Goal: Information Seeking & Learning: Compare options

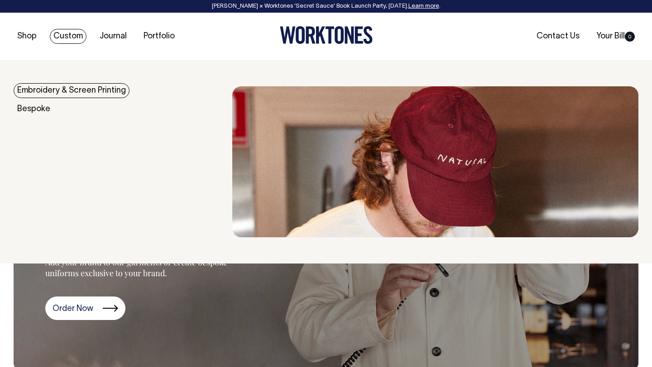
click at [83, 34] on link "Custom" at bounding box center [68, 36] width 37 height 15
click at [50, 33] on link "Custom" at bounding box center [68, 36] width 37 height 15
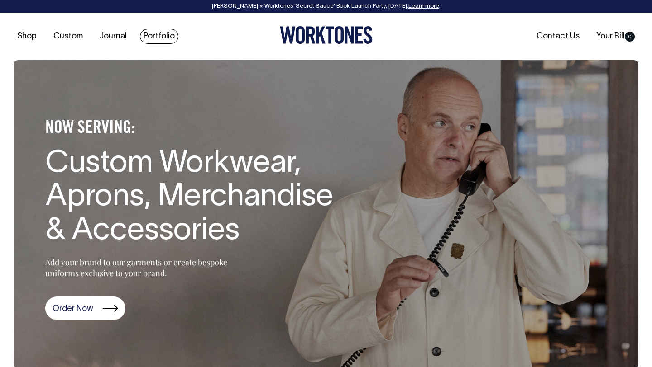
click at [152, 33] on link "Portfolio" at bounding box center [159, 36] width 38 height 15
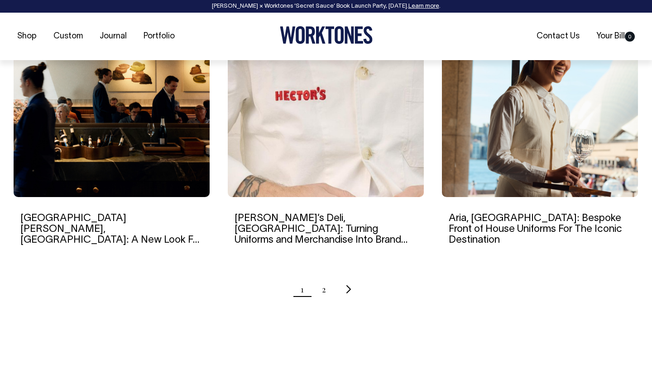
scroll to position [891, 0]
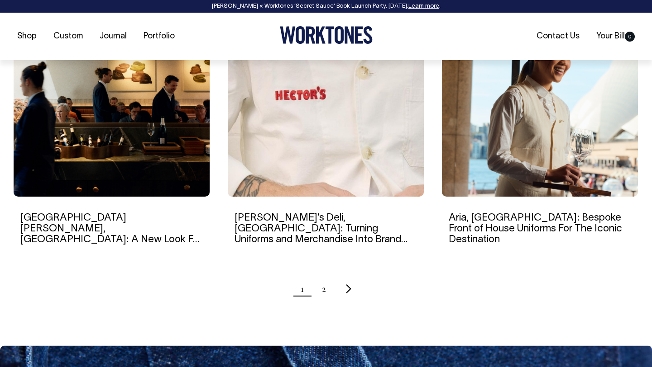
click at [347, 288] on icon "Next page" at bounding box center [349, 289] width 6 height 10
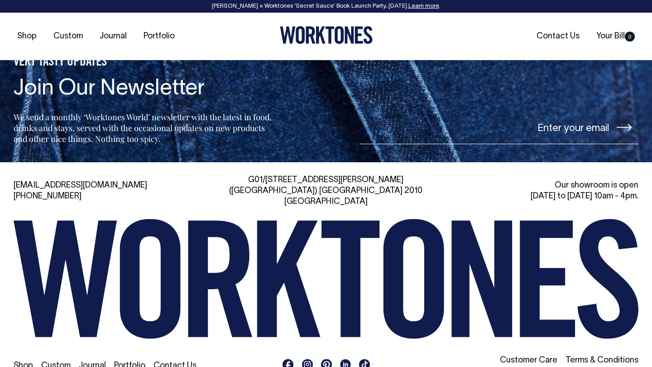
scroll to position [774, 0]
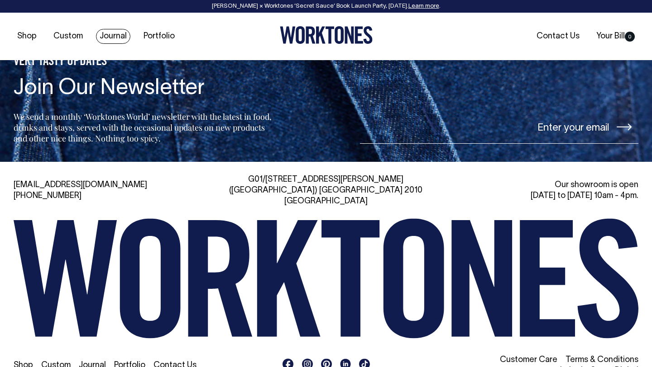
click at [120, 41] on link "Journal" at bounding box center [113, 36] width 34 height 15
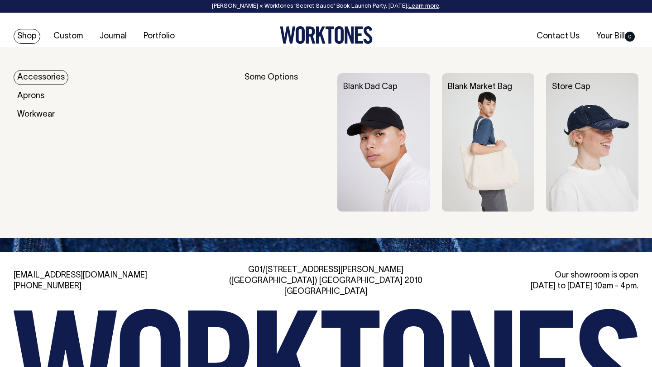
click at [35, 36] on link "Shop" at bounding box center [27, 36] width 27 height 15
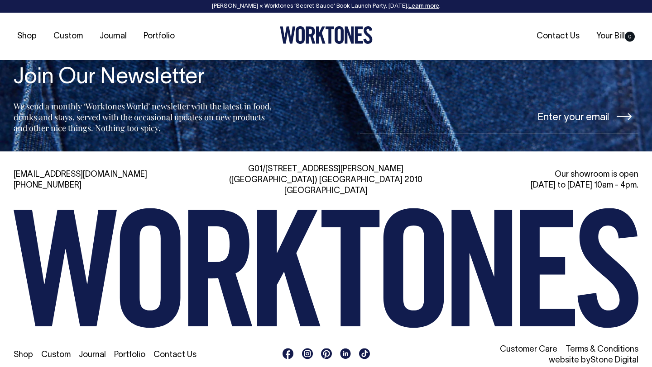
scroll to position [1903, 0]
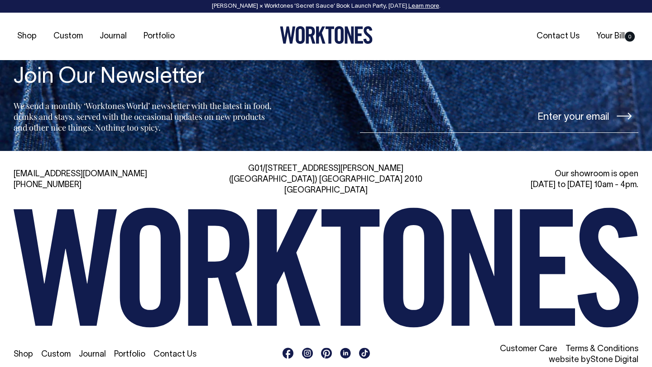
click at [311, 348] on icon at bounding box center [307, 353] width 11 height 11
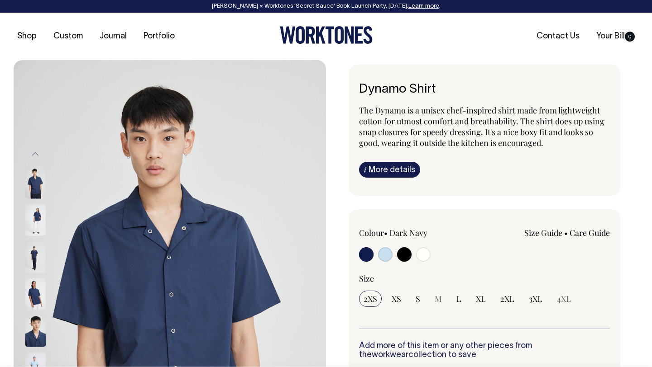
click at [35, 223] on img at bounding box center [35, 221] width 20 height 32
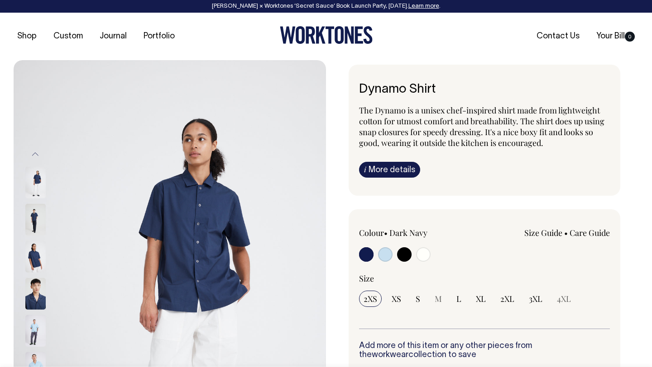
click at [39, 214] on img at bounding box center [35, 220] width 20 height 32
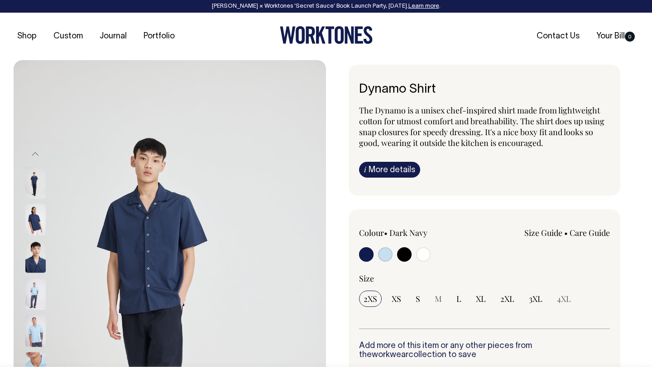
click at [29, 287] on img at bounding box center [35, 295] width 20 height 32
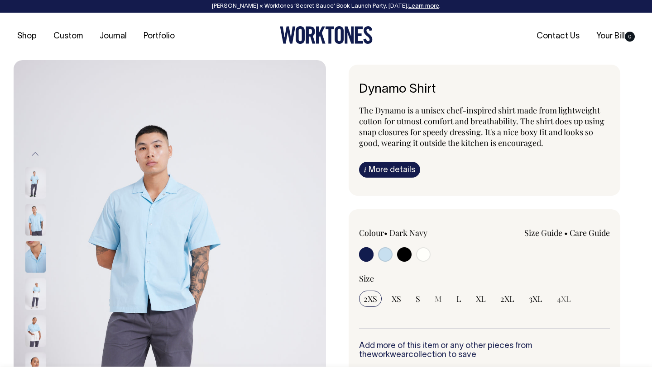
click at [36, 291] on img at bounding box center [35, 295] width 20 height 32
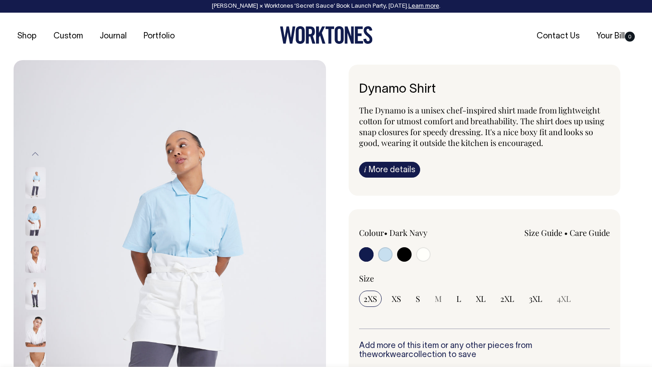
click at [31, 284] on img at bounding box center [35, 295] width 20 height 32
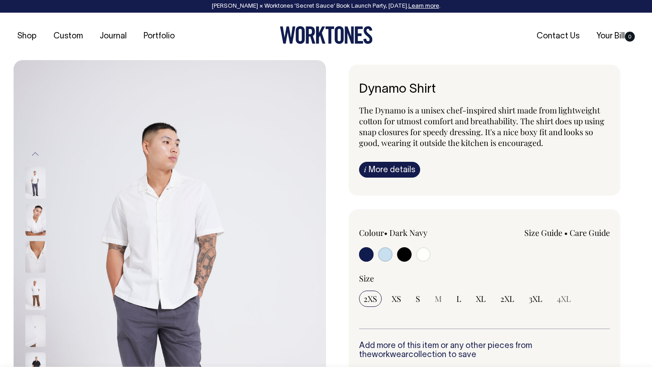
click at [41, 295] on img at bounding box center [35, 295] width 20 height 32
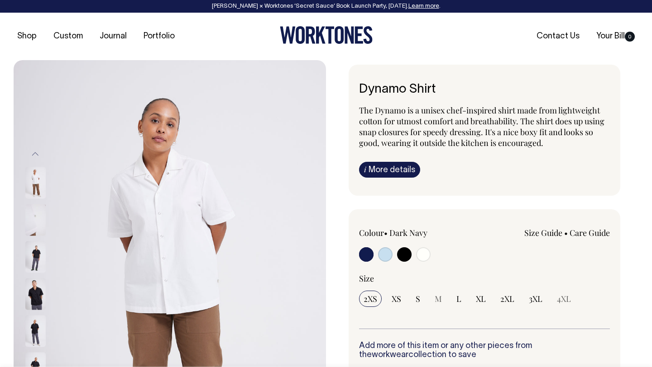
click at [35, 293] on img at bounding box center [35, 295] width 20 height 32
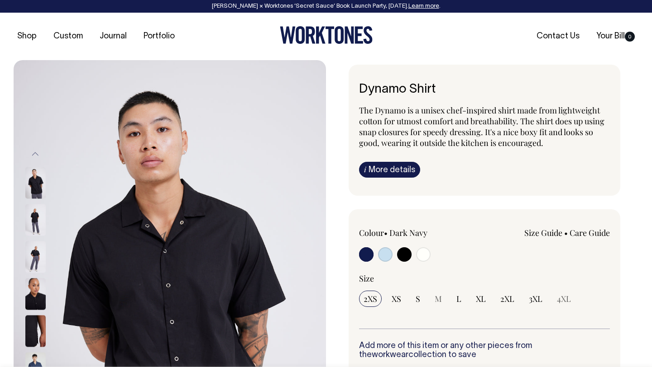
click at [35, 296] on img at bounding box center [35, 295] width 20 height 32
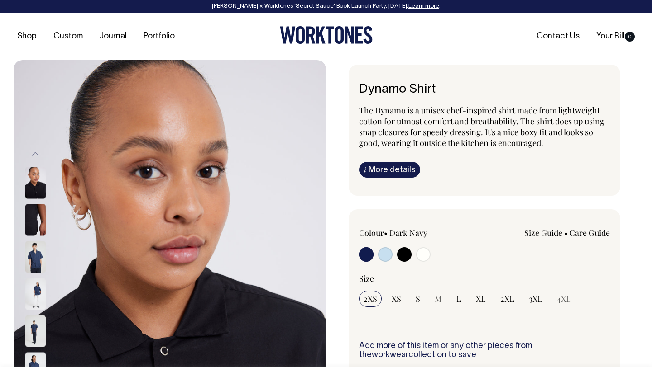
click at [39, 284] on img at bounding box center [35, 295] width 20 height 32
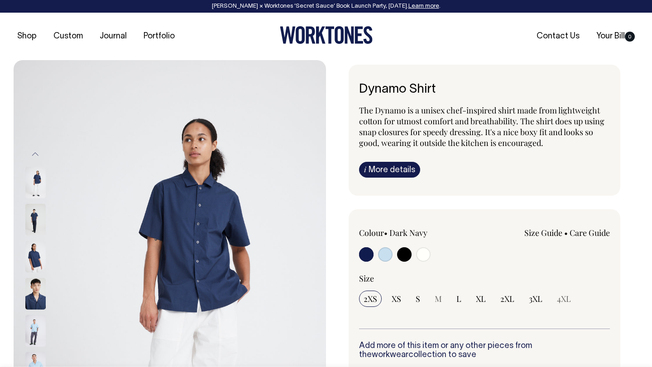
click at [388, 255] on input "radio" at bounding box center [385, 254] width 14 height 14
radio input "true"
select select "True Blue"
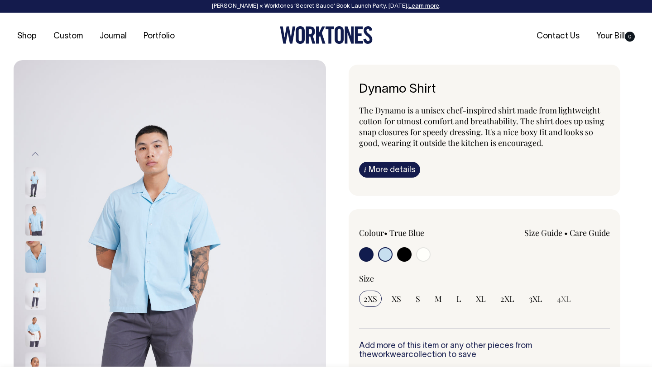
click at [366, 255] on input "radio" at bounding box center [366, 254] width 14 height 14
radio input "true"
select select "Dark Navy"
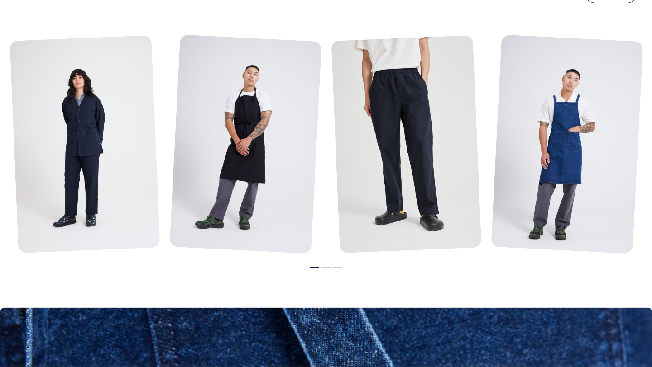
scroll to position [1048, 0]
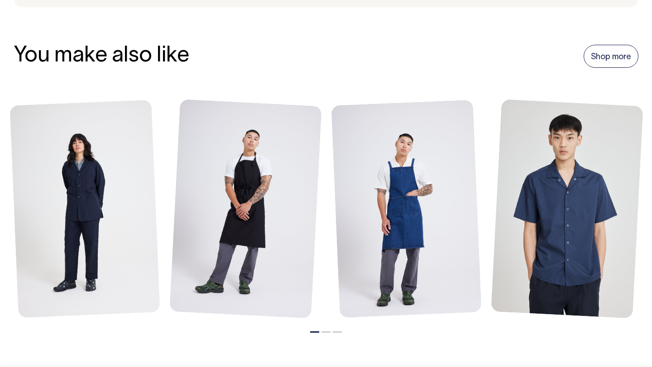
scroll to position [1017, 0]
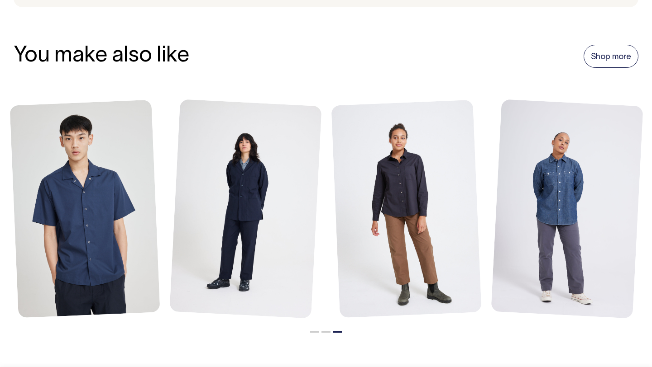
click at [325, 332] on button "2" at bounding box center [325, 332] width 9 height 1
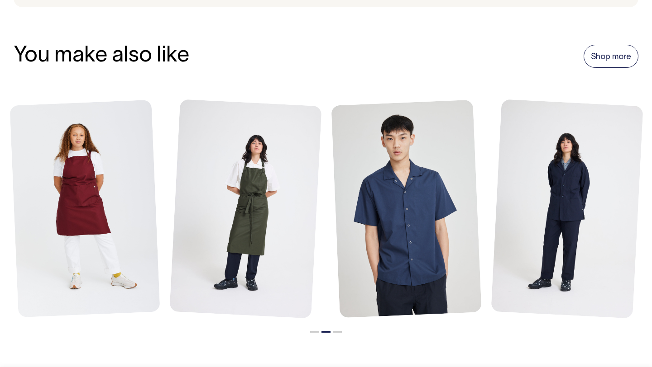
click at [314, 332] on button "1" at bounding box center [314, 332] width 9 height 1
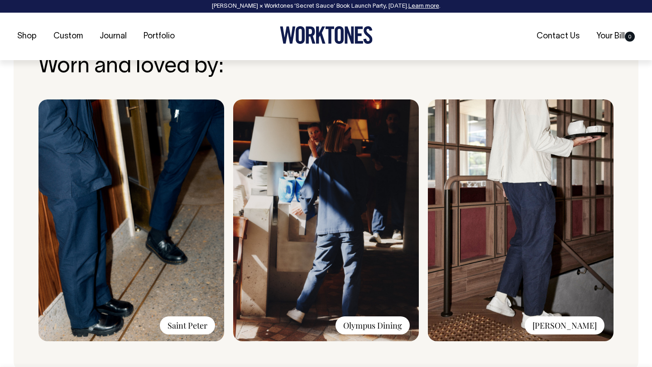
scroll to position [653, 0]
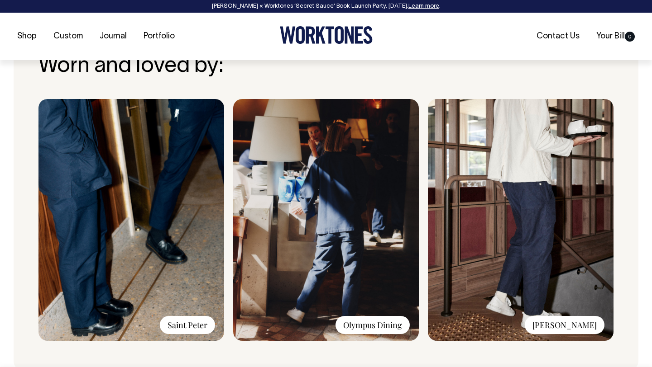
click at [383, 336] on img at bounding box center [326, 220] width 186 height 242
click at [383, 326] on div "Olympus Dining" at bounding box center [372, 325] width 74 height 18
drag, startPoint x: 344, startPoint y: 322, endPoint x: 404, endPoint y: 326, distance: 60.8
click at [404, 327] on div "Olympus Dining" at bounding box center [372, 325] width 74 height 18
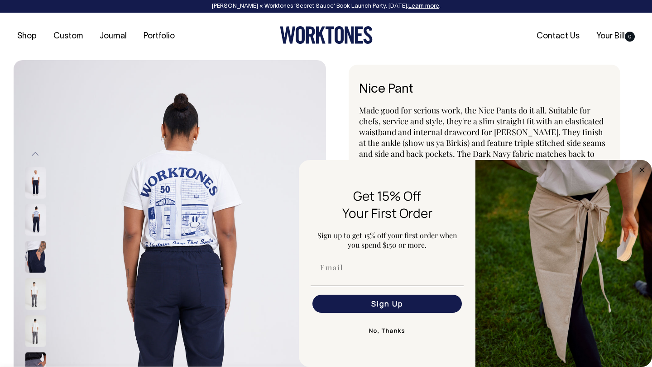
scroll to position [0, 0]
click at [642, 167] on circle "Close dialog" at bounding box center [642, 170] width 10 height 10
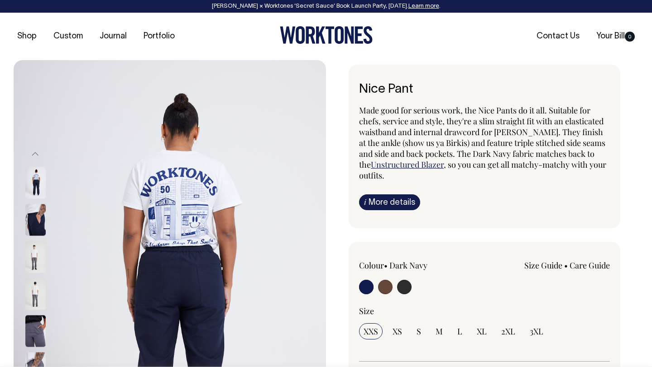
click at [27, 259] on img at bounding box center [35, 258] width 20 height 32
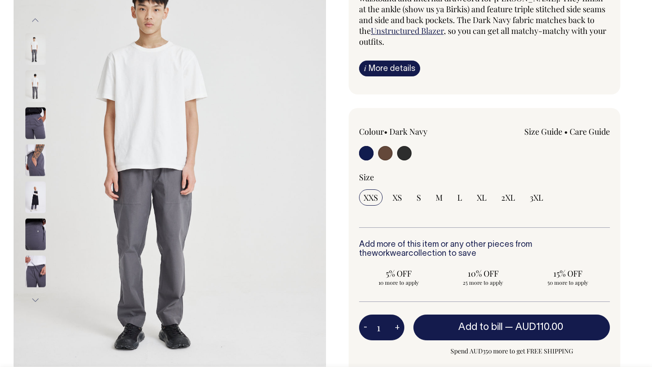
scroll to position [134, 0]
click at [34, 198] on img at bounding box center [35, 197] width 20 height 32
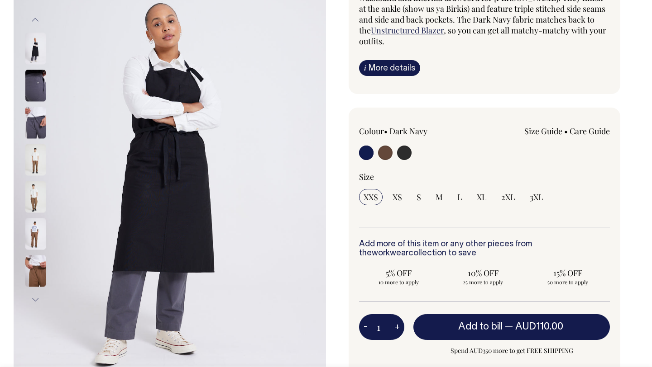
click at [34, 198] on img at bounding box center [35, 197] width 20 height 32
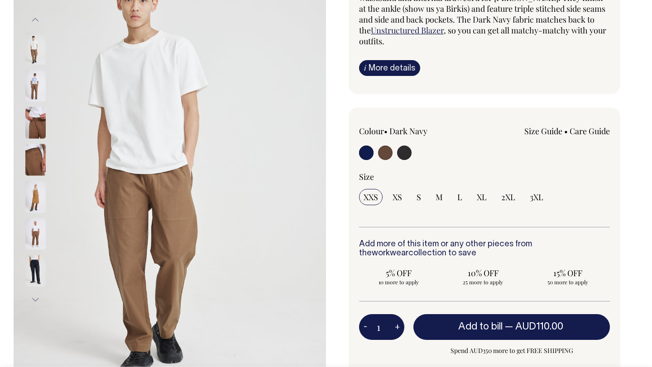
click at [34, 205] on img at bounding box center [35, 197] width 20 height 32
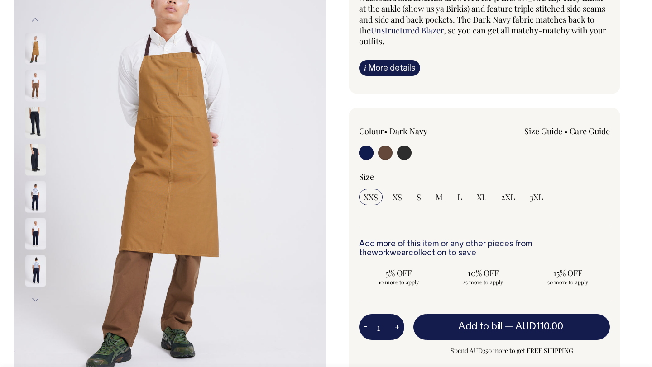
click at [34, 207] on img at bounding box center [35, 197] width 20 height 32
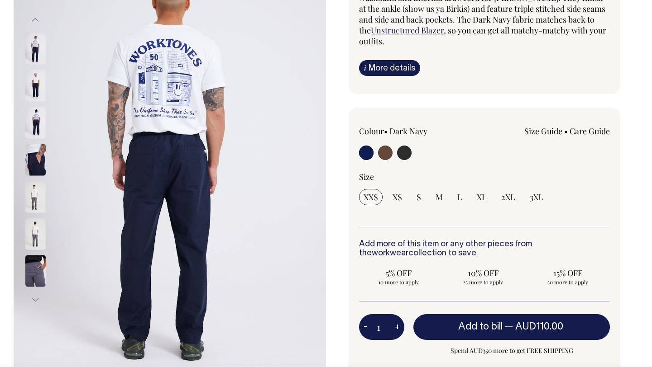
click at [36, 79] on img at bounding box center [35, 86] width 20 height 32
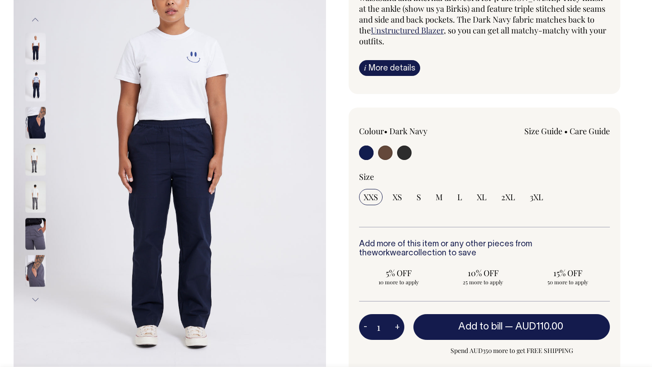
click at [38, 126] on img at bounding box center [35, 123] width 20 height 32
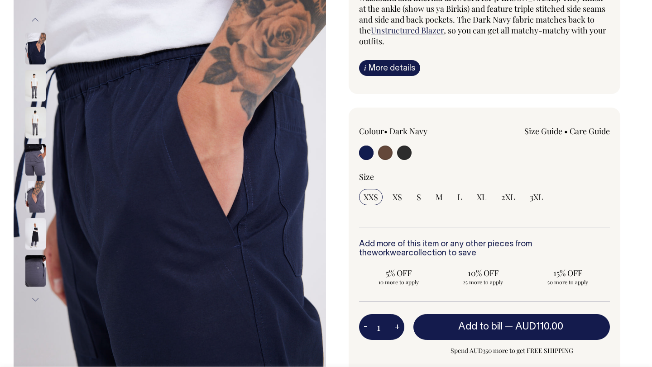
click at [33, 85] on img at bounding box center [35, 86] width 20 height 32
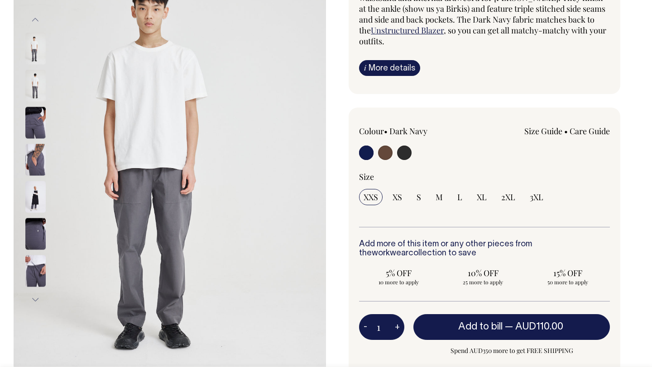
click at [33, 85] on img at bounding box center [35, 86] width 20 height 32
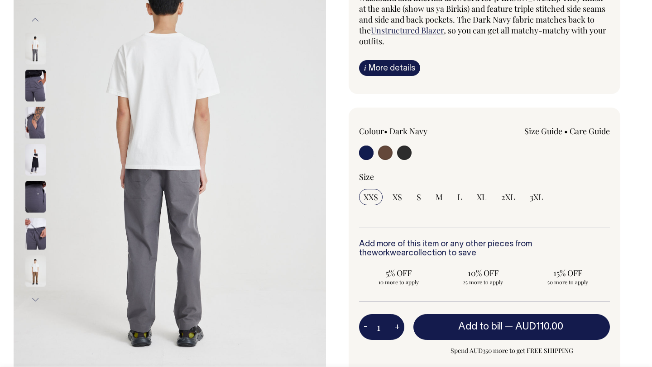
click at [33, 85] on img at bounding box center [35, 86] width 20 height 32
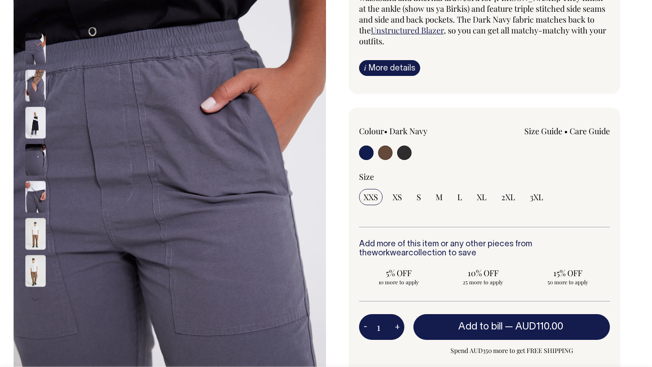
click at [38, 99] on img at bounding box center [35, 86] width 20 height 32
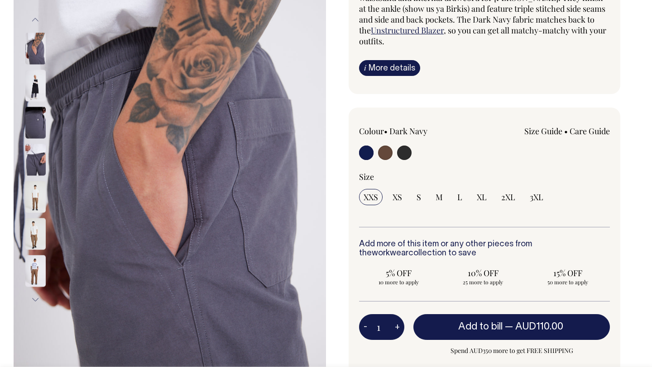
click at [37, 95] on img at bounding box center [35, 86] width 20 height 32
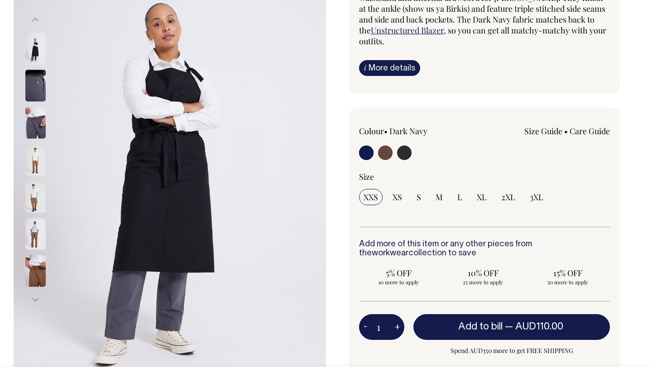
click at [38, 100] on img at bounding box center [35, 86] width 20 height 32
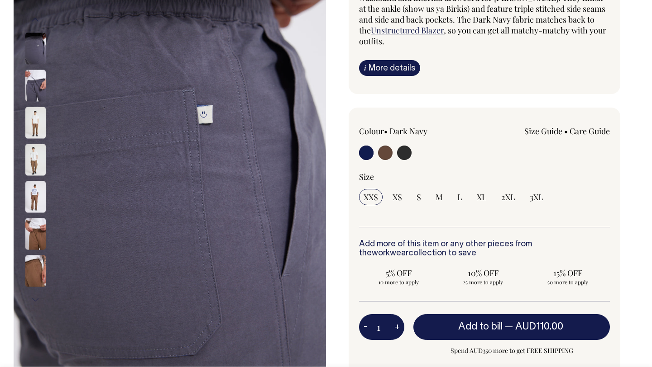
click at [40, 116] on div at bounding box center [47, 235] width 45 height 1744
click at [38, 122] on img at bounding box center [35, 123] width 20 height 32
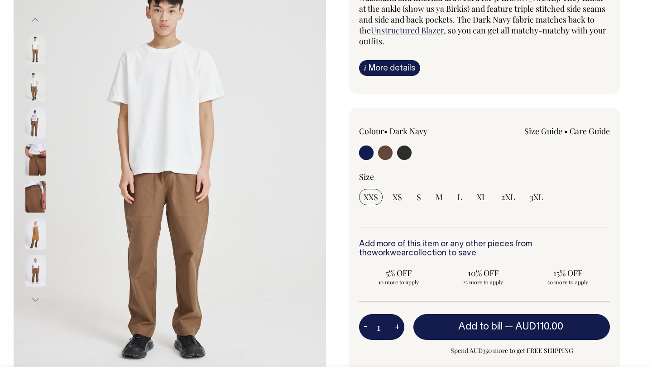
click at [38, 141] on div at bounding box center [47, 160] width 45 height 1744
click at [43, 240] on img at bounding box center [35, 234] width 20 height 32
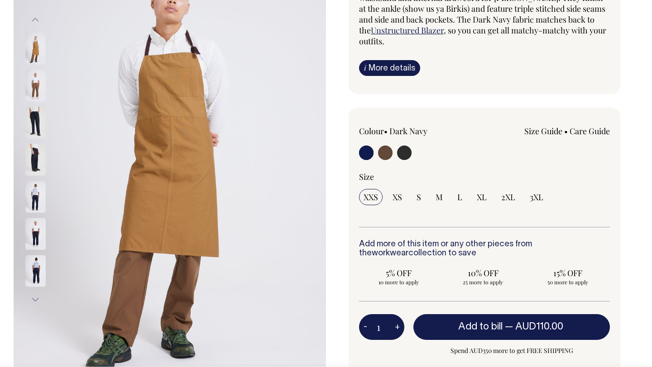
click at [38, 238] on img at bounding box center [35, 235] width 20 height 32
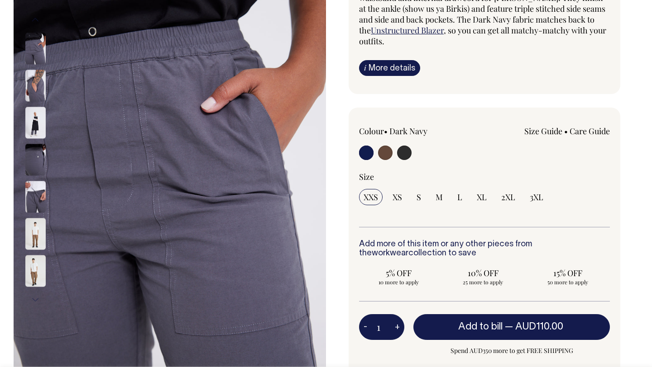
click at [363, 148] on input "radio" at bounding box center [366, 153] width 14 height 14
click at [368, 152] on input "radio" at bounding box center [366, 153] width 14 height 14
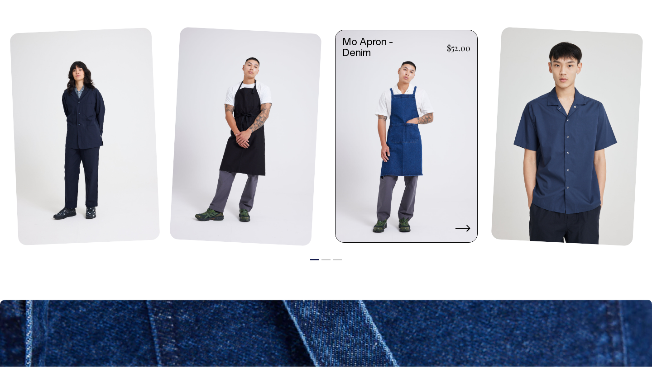
click at [423, 130] on link at bounding box center [406, 137] width 142 height 214
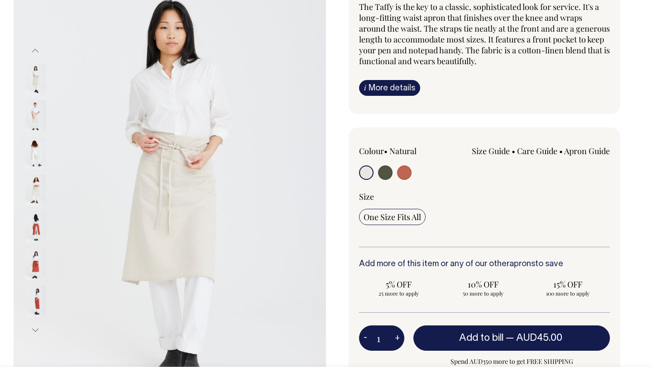
scroll to position [104, 0]
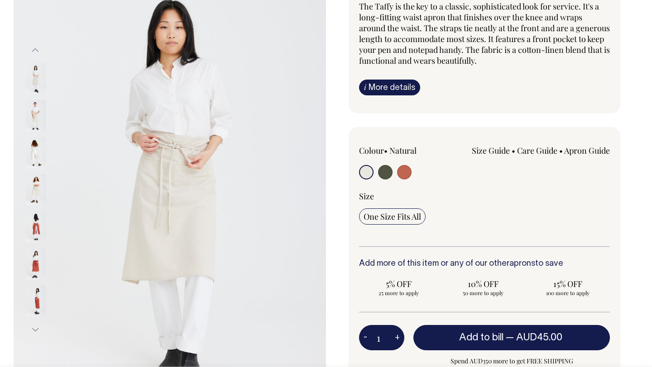
click at [48, 244] on div at bounding box center [47, 227] width 45 height 37
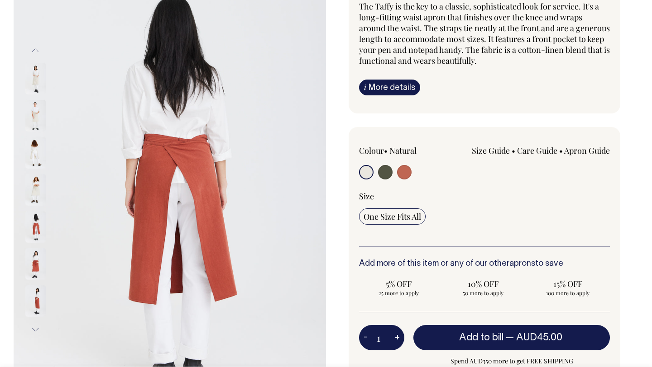
click at [42, 228] on img at bounding box center [35, 227] width 20 height 32
click at [35, 115] on img at bounding box center [35, 116] width 20 height 32
click at [33, 81] on img at bounding box center [35, 79] width 20 height 32
click at [33, 108] on img at bounding box center [35, 116] width 20 height 32
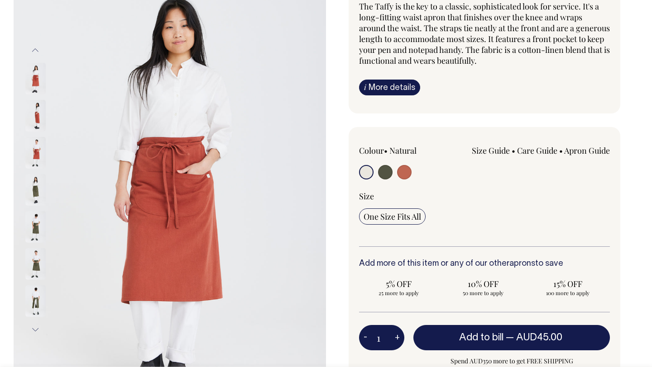
click at [40, 153] on img at bounding box center [35, 153] width 20 height 32
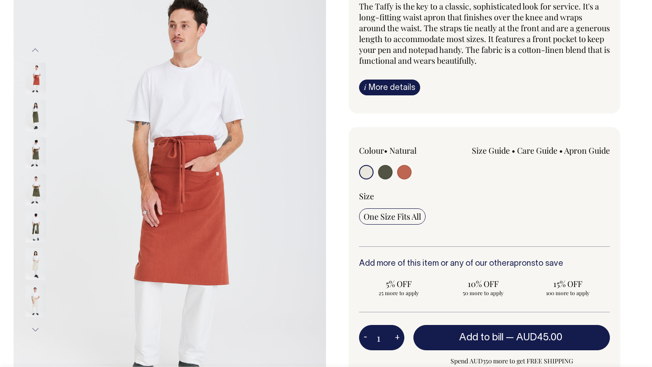
click at [30, 264] on img at bounding box center [35, 264] width 20 height 32
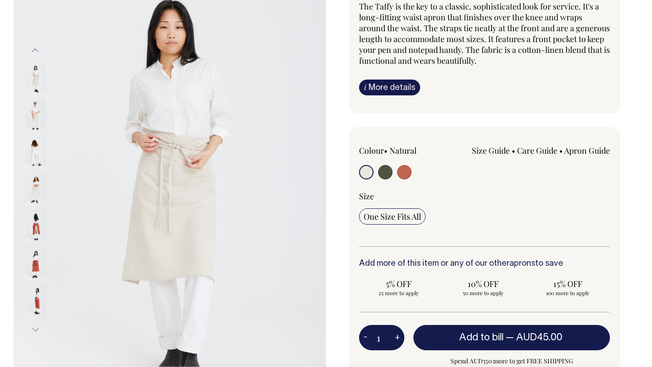
click at [36, 114] on img at bounding box center [35, 116] width 20 height 32
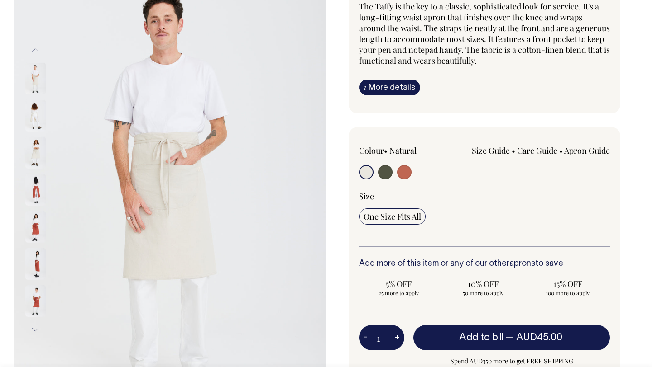
click at [35, 326] on button "Next" at bounding box center [36, 330] width 14 height 20
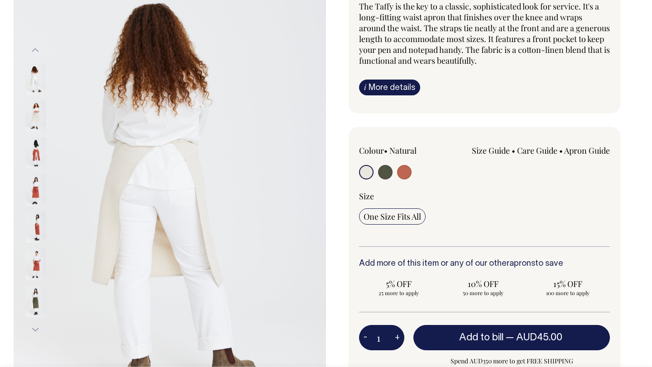
click at [38, 273] on img at bounding box center [35, 264] width 20 height 32
click at [36, 261] on img at bounding box center [35, 264] width 20 height 32
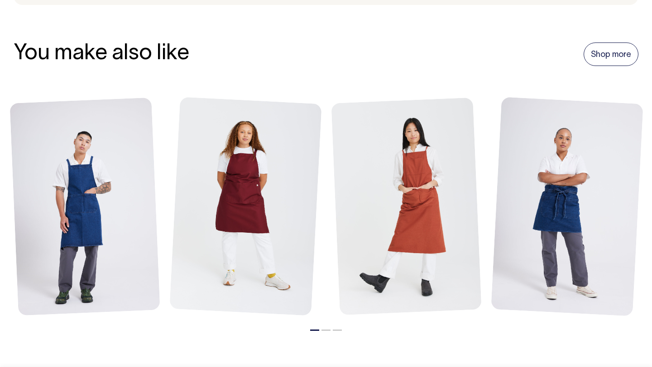
scroll to position [999, 0]
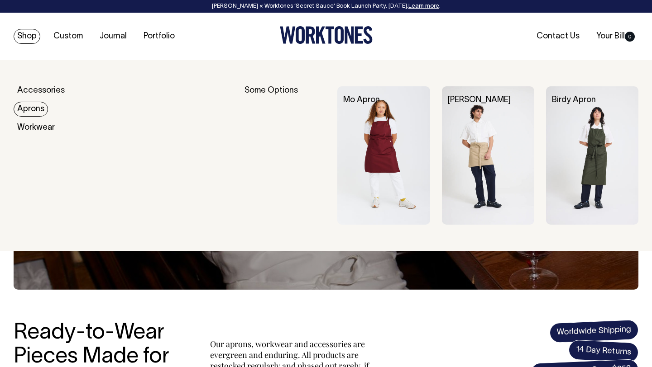
click at [34, 114] on link "Aprons" at bounding box center [31, 109] width 34 height 15
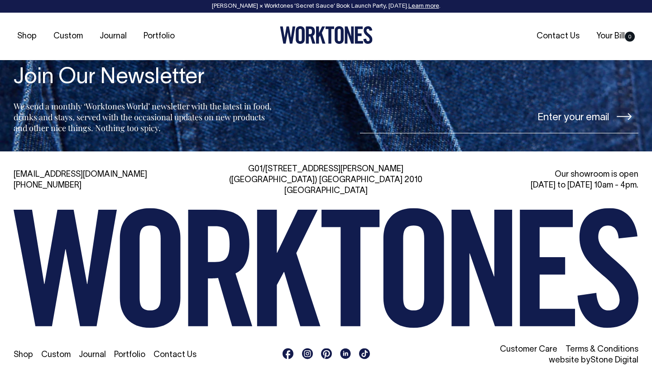
scroll to position [977, 0]
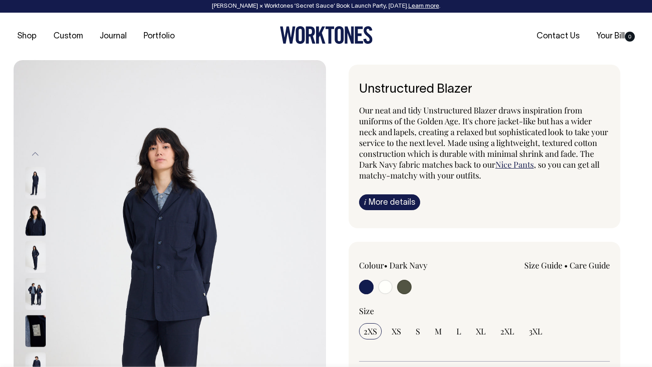
click at [30, 294] on img at bounding box center [35, 295] width 20 height 32
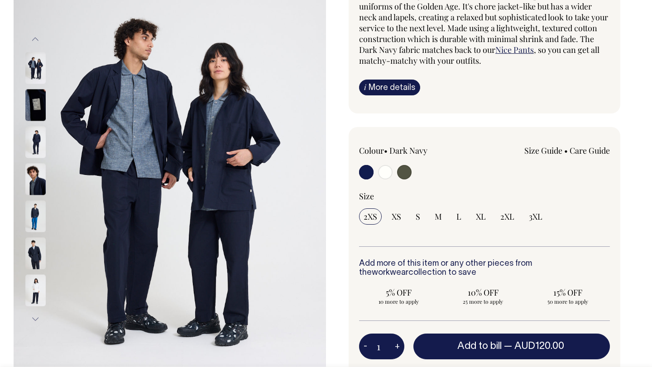
scroll to position [115, 0]
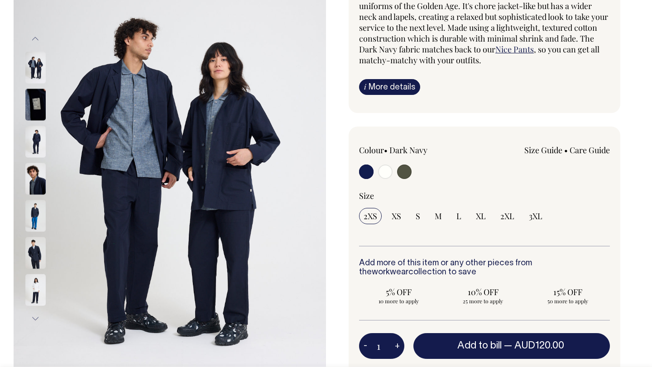
click at [34, 209] on img at bounding box center [35, 216] width 20 height 32
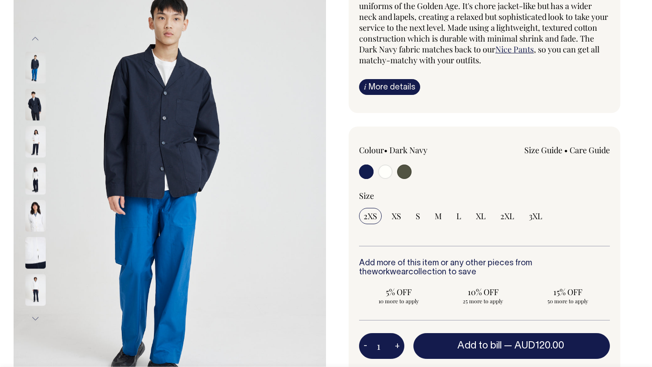
click at [36, 181] on img at bounding box center [35, 179] width 20 height 32
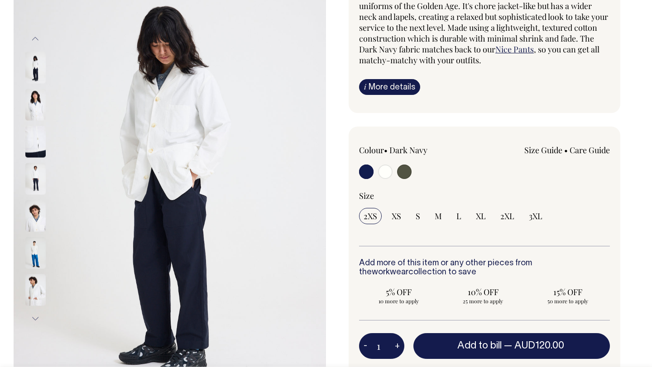
click at [38, 177] on img at bounding box center [35, 179] width 20 height 32
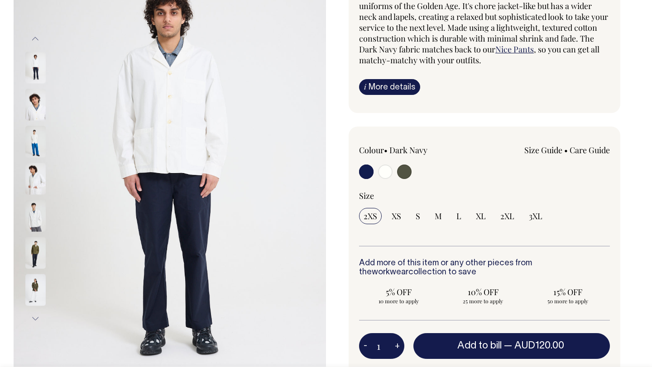
click at [43, 154] on img at bounding box center [35, 142] width 20 height 32
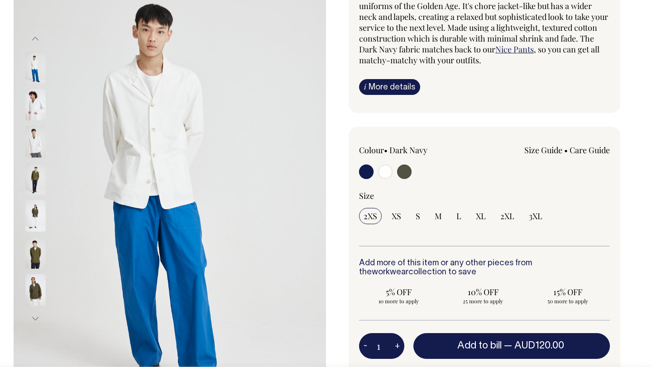
click at [33, 130] on img at bounding box center [35, 142] width 20 height 32
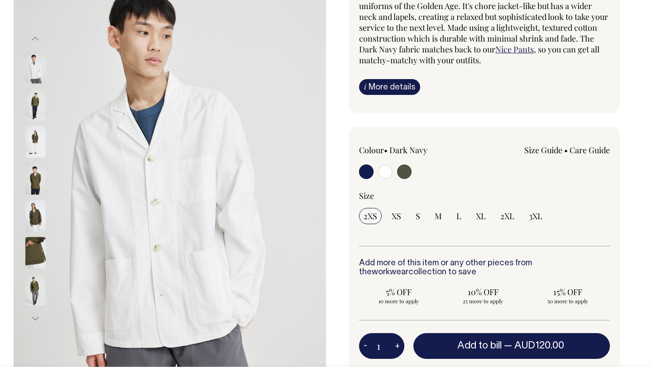
click at [38, 140] on img at bounding box center [35, 142] width 20 height 32
click at [35, 177] on img at bounding box center [35, 179] width 20 height 32
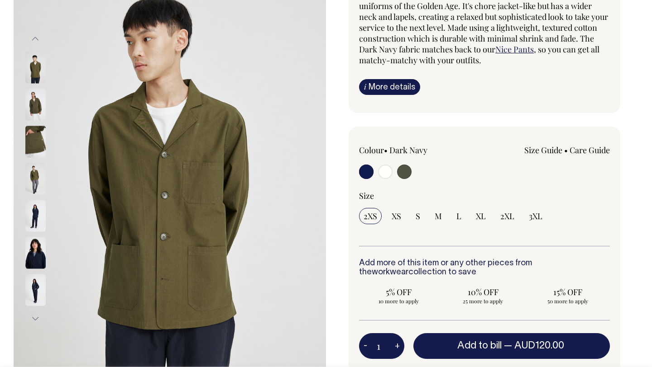
click at [31, 168] on img at bounding box center [35, 179] width 20 height 32
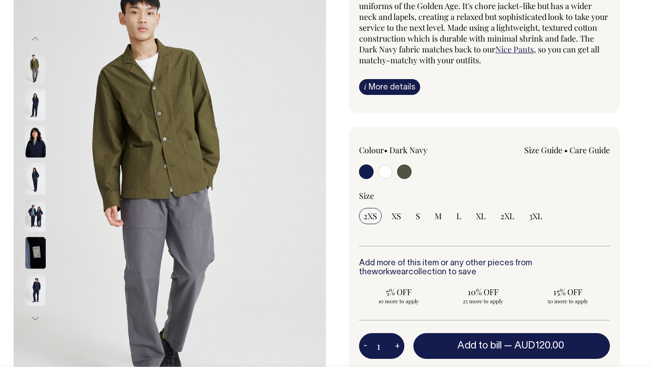
click at [37, 189] on img at bounding box center [35, 179] width 20 height 32
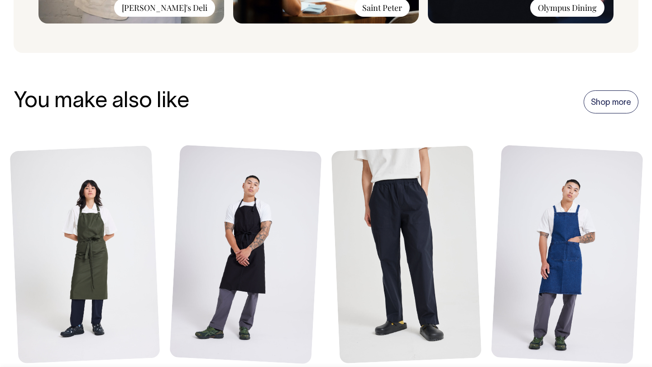
scroll to position [971, 0]
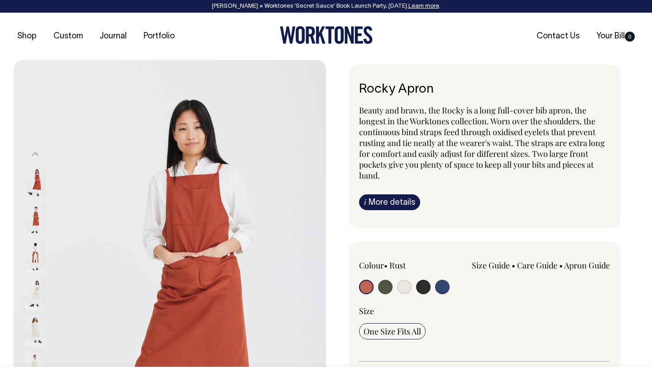
click at [43, 254] on img at bounding box center [35, 257] width 20 height 32
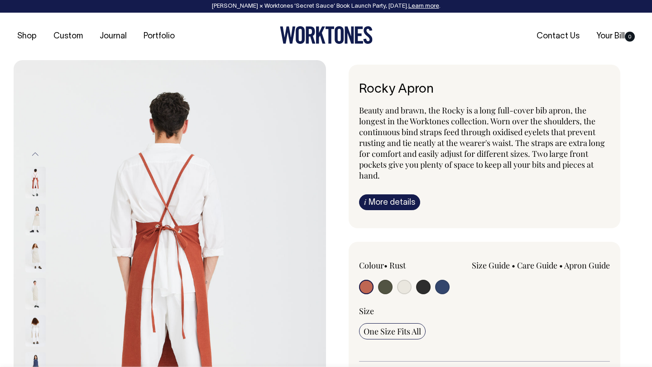
click at [37, 252] on img at bounding box center [35, 257] width 20 height 32
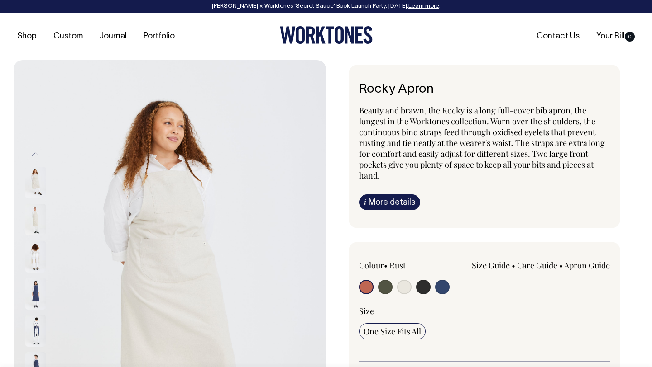
click at [37, 296] on img at bounding box center [35, 294] width 20 height 32
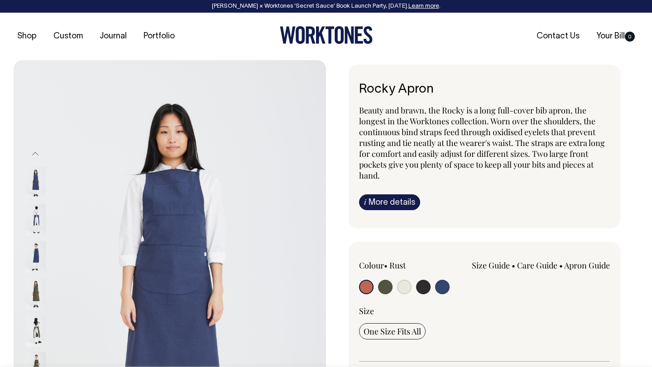
click at [40, 295] on img at bounding box center [35, 294] width 20 height 32
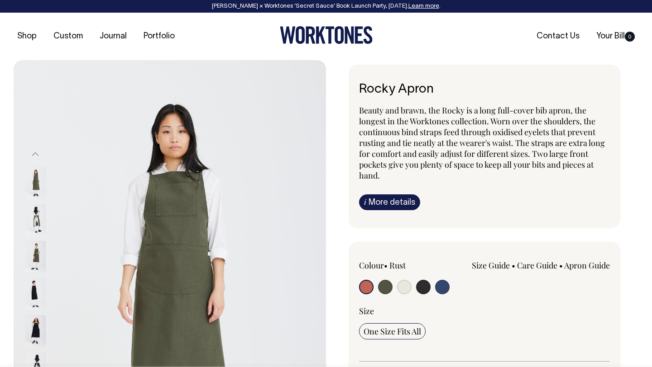
click at [37, 283] on img at bounding box center [35, 294] width 20 height 32
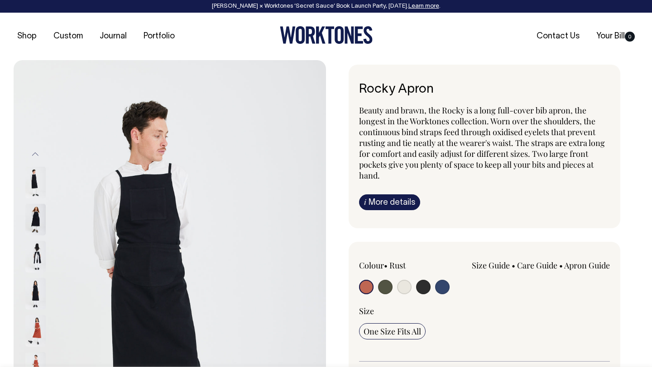
click at [37, 284] on img at bounding box center [35, 294] width 20 height 32
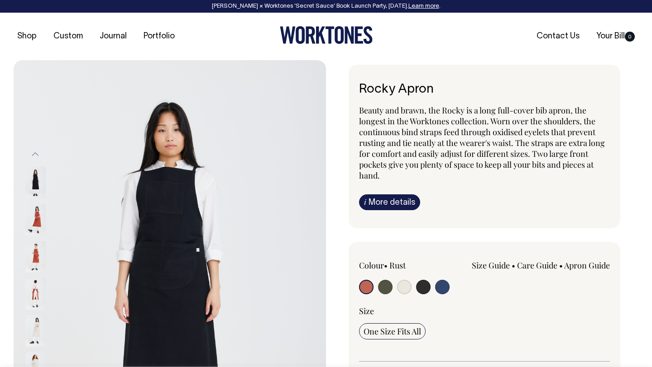
click at [38, 291] on img at bounding box center [35, 294] width 20 height 32
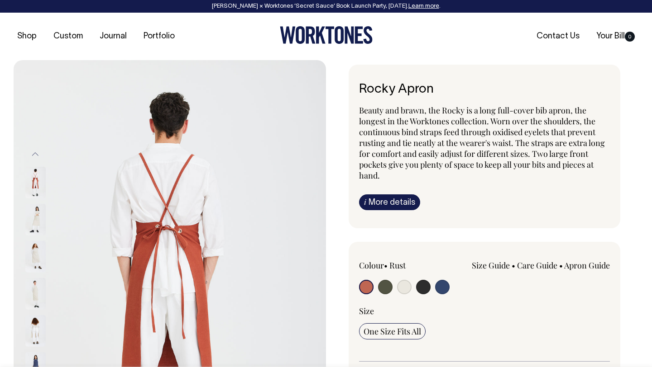
click at [362, 286] on input "radio" at bounding box center [366, 287] width 14 height 14
click at [36, 152] on button "Previous" at bounding box center [36, 154] width 14 height 20
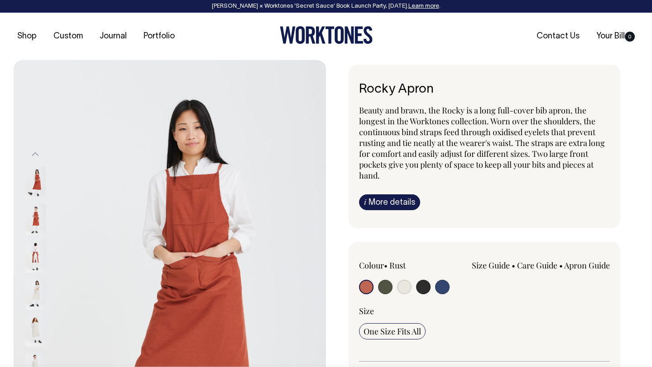
click at [40, 209] on img at bounding box center [35, 220] width 20 height 32
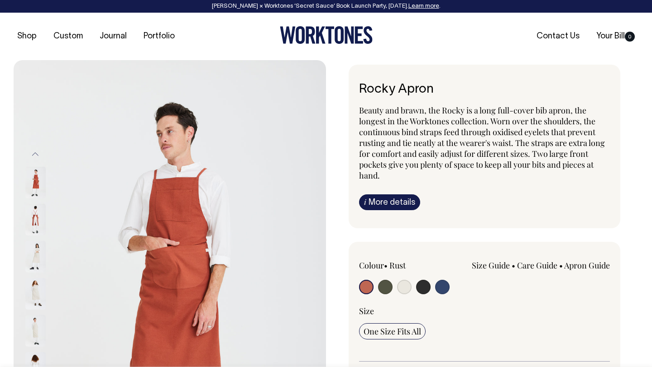
click at [442, 281] on input "radio" at bounding box center [442, 287] width 14 height 14
radio input "true"
select select "Indigo"
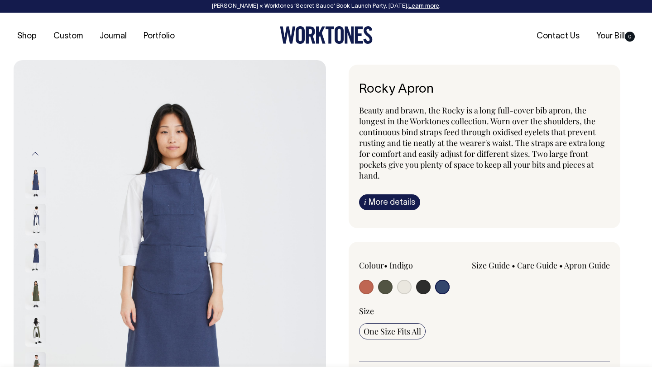
click at [38, 251] on img at bounding box center [35, 257] width 20 height 32
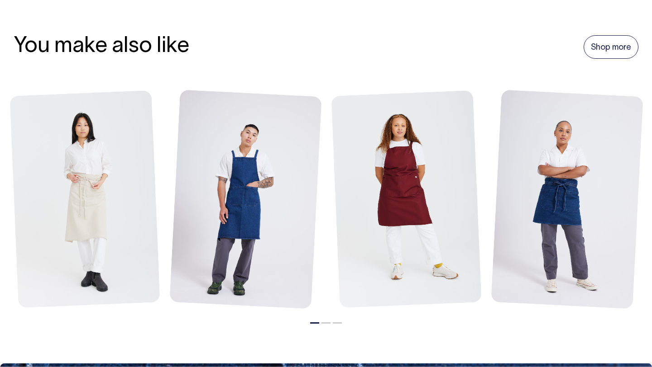
scroll to position [1017, 0]
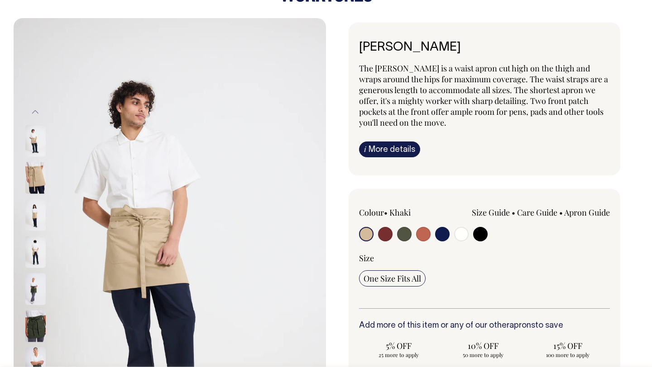
scroll to position [42, 0]
click at [424, 234] on input "radio" at bounding box center [423, 234] width 14 height 14
radio input "true"
select select "Rust"
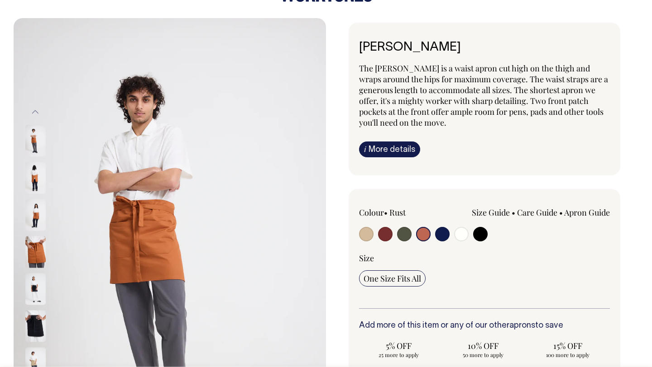
click at [39, 205] on img at bounding box center [35, 216] width 20 height 32
click at [34, 215] on img at bounding box center [35, 216] width 20 height 32
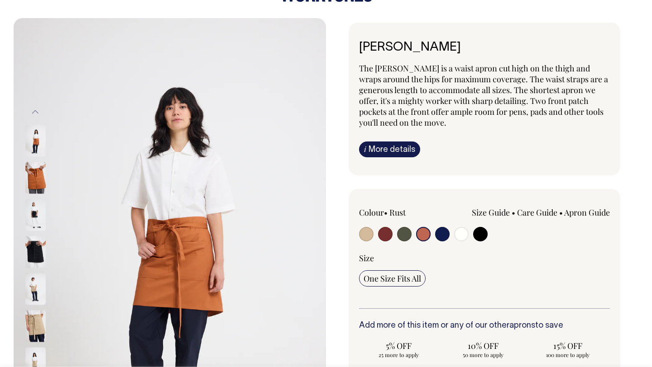
click at [438, 228] on input "radio" at bounding box center [442, 234] width 14 height 14
radio input "true"
select select "Dark Navy"
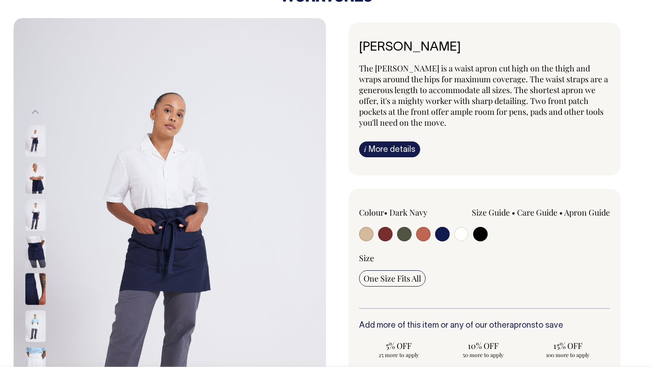
click at [38, 217] on img at bounding box center [35, 216] width 20 height 32
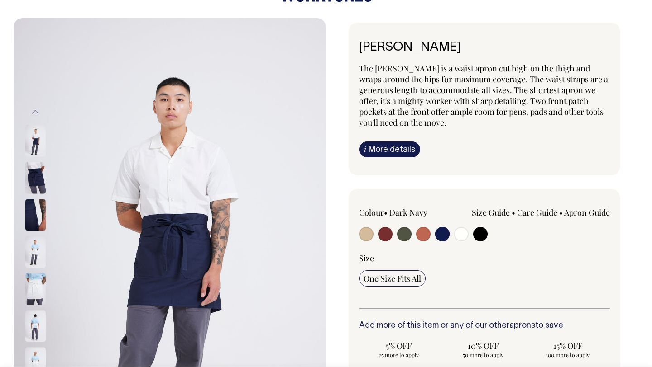
click at [383, 236] on input "radio" at bounding box center [385, 234] width 14 height 14
radio input "true"
select select "Burgundy"
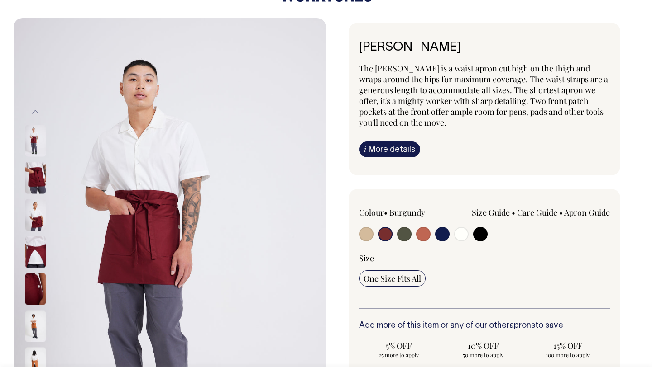
click at [369, 237] on input "radio" at bounding box center [366, 234] width 14 height 14
radio input "true"
select select "Khaki"
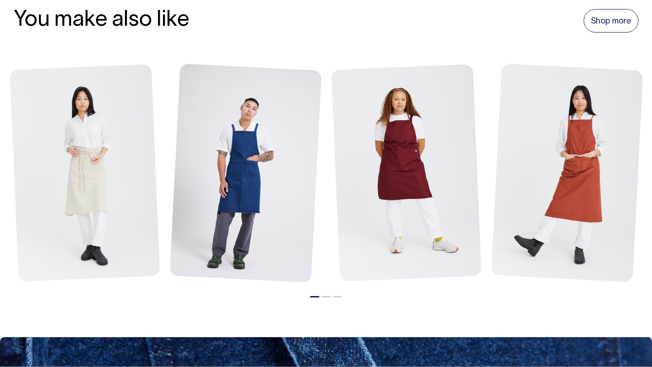
scroll to position [1032, 0]
